Goal: Obtain resource: Obtain resource

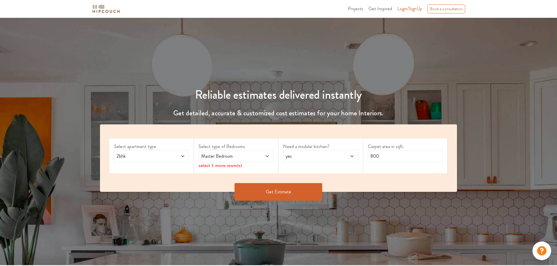
click at [146, 159] on span "2bhk" at bounding box center [141, 156] width 52 height 7
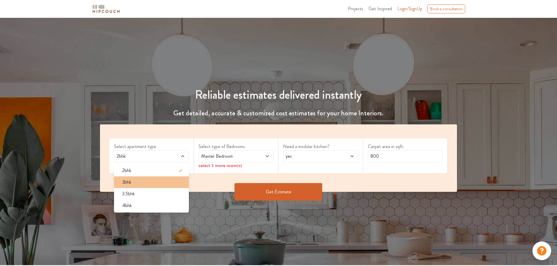
click at [136, 181] on div "3bhk" at bounding box center [152, 182] width 71 height 7
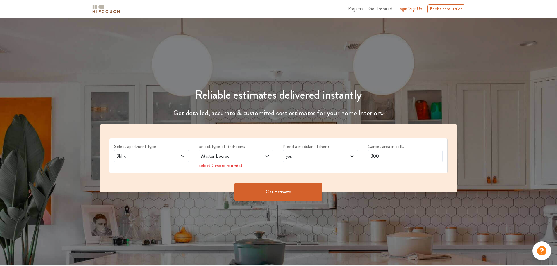
click at [166, 156] on span "3bhk" at bounding box center [141, 156] width 52 height 7
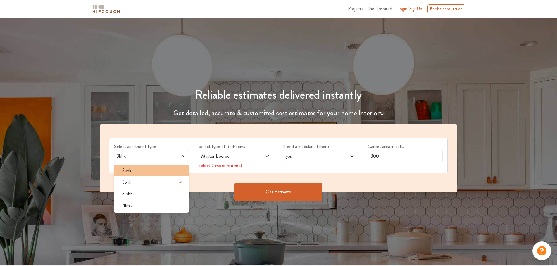
click at [132, 170] on div "2bhk" at bounding box center [152, 170] width 71 height 7
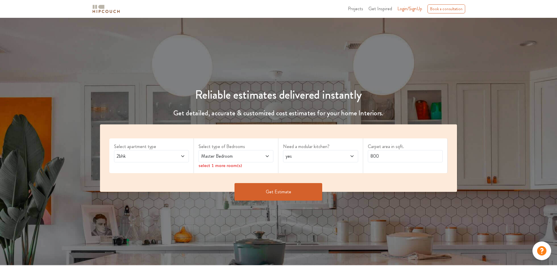
click at [220, 156] on span "Master Bedroom" at bounding box center [226, 156] width 52 height 7
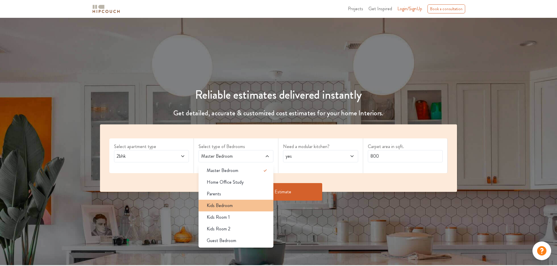
click at [221, 204] on span "Kids Bedroom" at bounding box center [220, 205] width 26 height 7
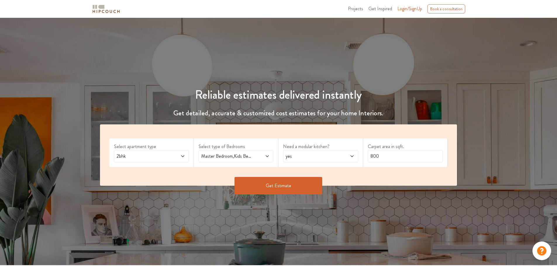
click at [298, 159] on span "yes" at bounding box center [310, 156] width 52 height 7
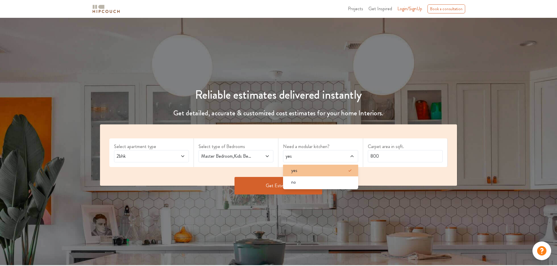
click at [295, 170] on span "yes" at bounding box center [294, 170] width 6 height 7
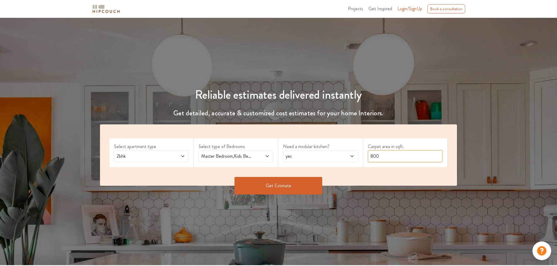
click at [381, 156] on input "800" at bounding box center [405, 156] width 75 height 12
drag, startPoint x: 396, startPoint y: 156, endPoint x: 370, endPoint y: 158, distance: 25.8
click at [370, 158] on input "800" at bounding box center [405, 156] width 75 height 12
type input "750"
click at [271, 188] on button "Get Estimate" at bounding box center [278, 186] width 88 height 18
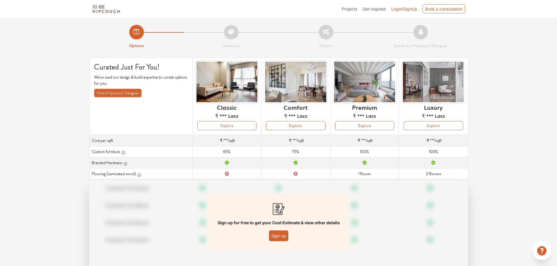
click at [279, 236] on button "Sign up" at bounding box center [278, 236] width 19 height 11
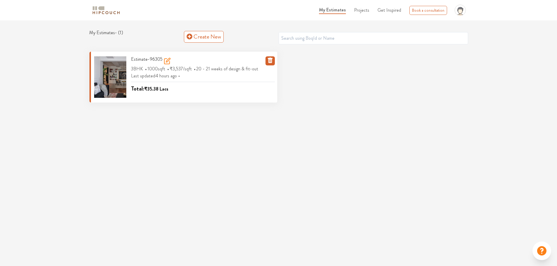
click at [264, 60] on div "Estimate-96305" at bounding box center [203, 60] width 144 height 9
click at [268, 60] on icon "button" at bounding box center [270, 59] width 7 height 7
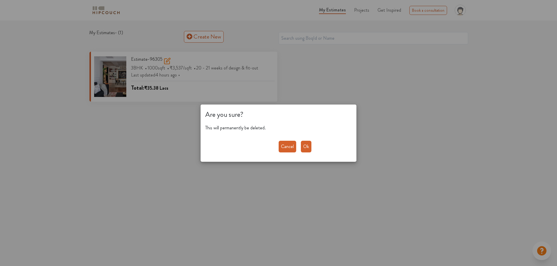
click at [302, 148] on button "Ok" at bounding box center [306, 147] width 11 height 12
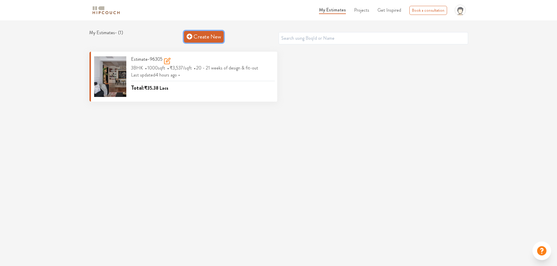
click at [202, 37] on link "Create New" at bounding box center [204, 37] width 40 height 12
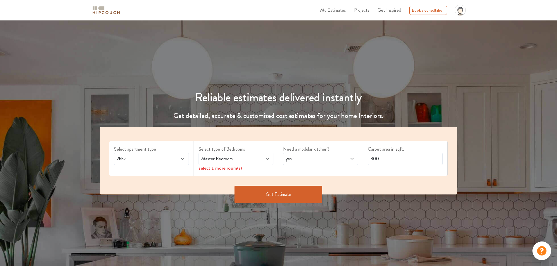
click at [153, 160] on span "2bhk" at bounding box center [141, 158] width 52 height 7
click at [155, 160] on span "2bhk" at bounding box center [141, 158] width 52 height 7
click at [217, 160] on span "Master Bedroom" at bounding box center [226, 158] width 52 height 7
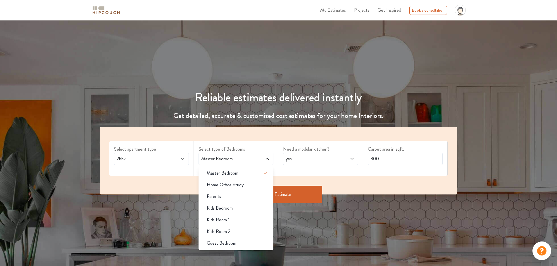
drag, startPoint x: 224, startPoint y: 208, endPoint x: 232, endPoint y: 200, distance: 11.2
click at [224, 207] on span "Kids Bedroom" at bounding box center [220, 208] width 26 height 7
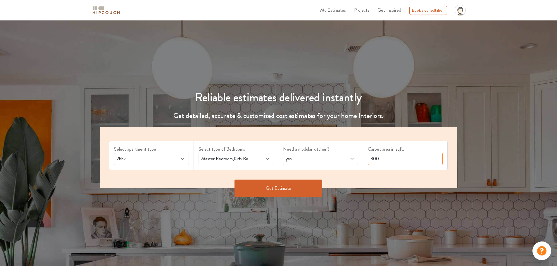
drag, startPoint x: 381, startPoint y: 161, endPoint x: 367, endPoint y: 163, distance: 13.9
click at [368, 163] on input "800" at bounding box center [405, 159] width 75 height 12
type input "750"
click at [264, 157] on span at bounding box center [261, 158] width 18 height 7
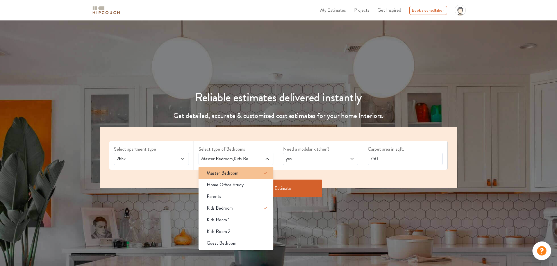
click at [253, 172] on div "Master Bedroom" at bounding box center [237, 173] width 71 height 7
click at [311, 190] on button "Get Estimate" at bounding box center [278, 189] width 88 height 18
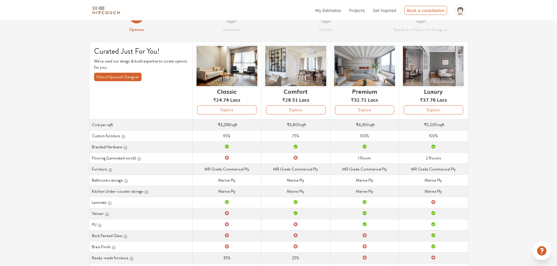
scroll to position [16, 0]
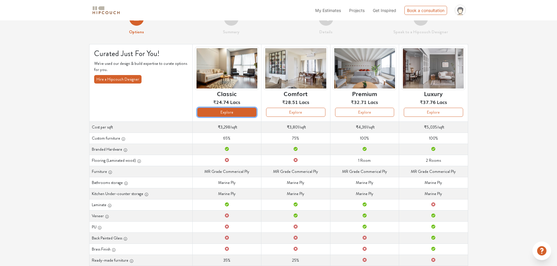
click at [220, 112] on button "Explore" at bounding box center [226, 112] width 59 height 9
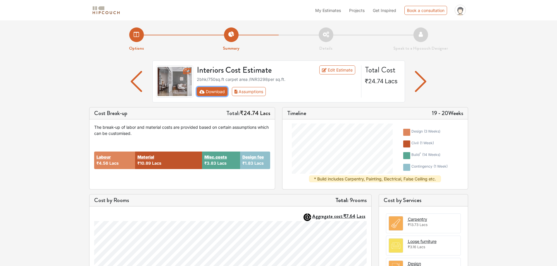
click at [203, 93] on icon "First group" at bounding box center [201, 92] width 5 height 4
click at [207, 91] on button "Download" at bounding box center [212, 91] width 31 height 9
click at [421, 82] on img "button" at bounding box center [420, 81] width 11 height 21
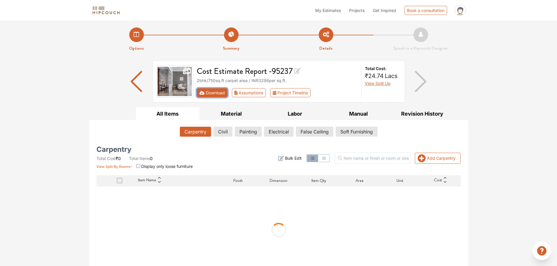
click at [212, 93] on button "Download" at bounding box center [212, 92] width 31 height 9
click at [202, 93] on icon "First group" at bounding box center [201, 93] width 5 height 4
drag, startPoint x: 210, startPoint y: 92, endPoint x: 205, endPoint y: 92, distance: 5.3
click at [205, 92] on button "Download" at bounding box center [212, 92] width 31 height 9
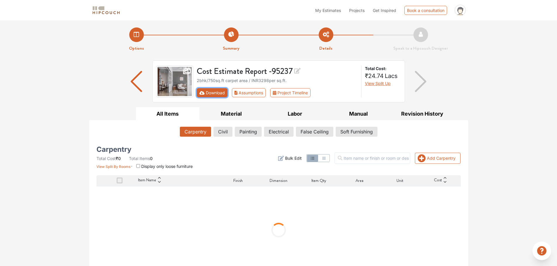
click at [205, 92] on button "Download" at bounding box center [212, 92] width 31 height 9
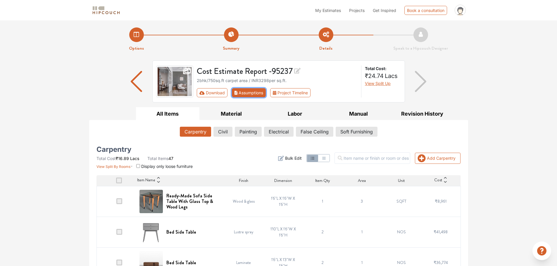
click at [253, 92] on button "Assumptions" at bounding box center [249, 92] width 34 height 9
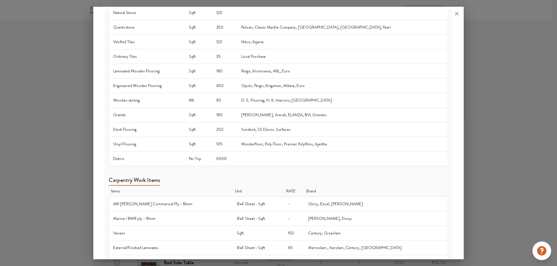
scroll to position [322, 0]
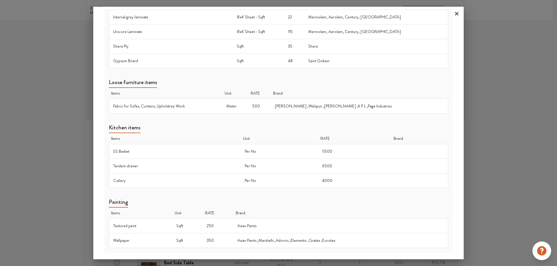
click at [454, 12] on icon at bounding box center [456, 13] width 9 height 9
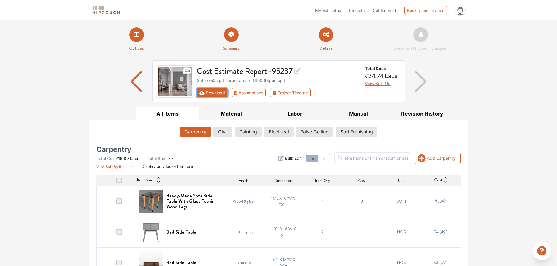
click at [211, 91] on button "Download" at bounding box center [212, 92] width 31 height 9
click at [136, 79] on img "button" at bounding box center [136, 81] width 11 height 21
